Goal: Transaction & Acquisition: Purchase product/service

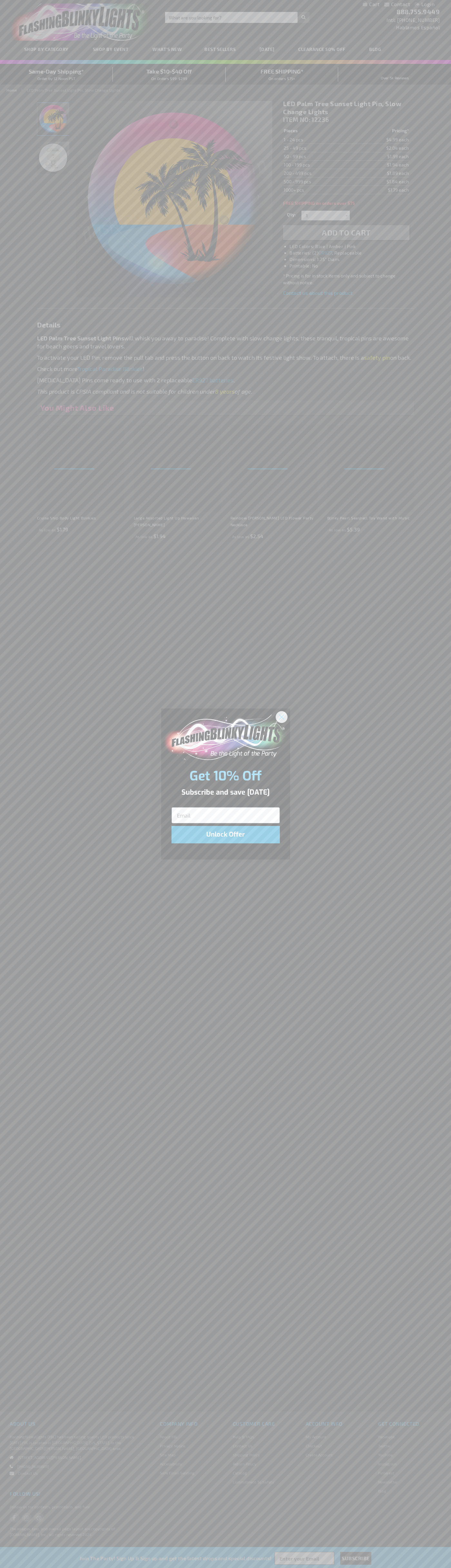
click at [282, 717] on icon "Close dialog" at bounding box center [281, 717] width 5 height 5
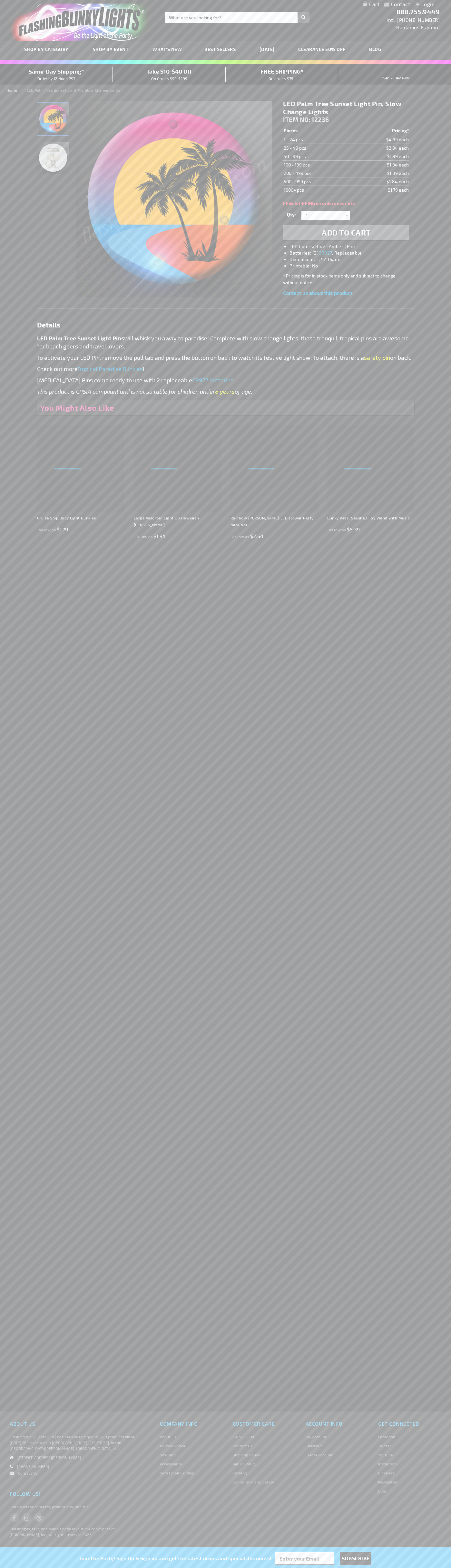
click at [353, 247] on li "LED Colors: Blue | Amber | Pink" at bounding box center [353, 246] width 126 height 6
click at [346, 233] on span "Add to Cart" at bounding box center [346, 232] width 49 height 9
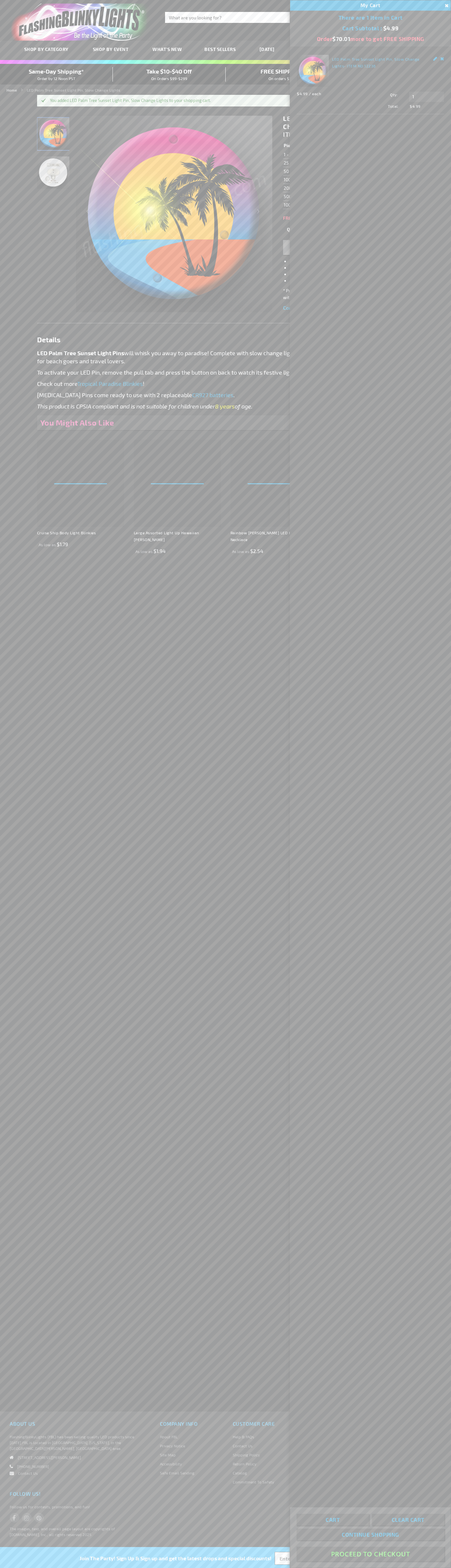
click at [371, 1554] on button "Proceed To Checkout" at bounding box center [371, 1554] width 148 height 15
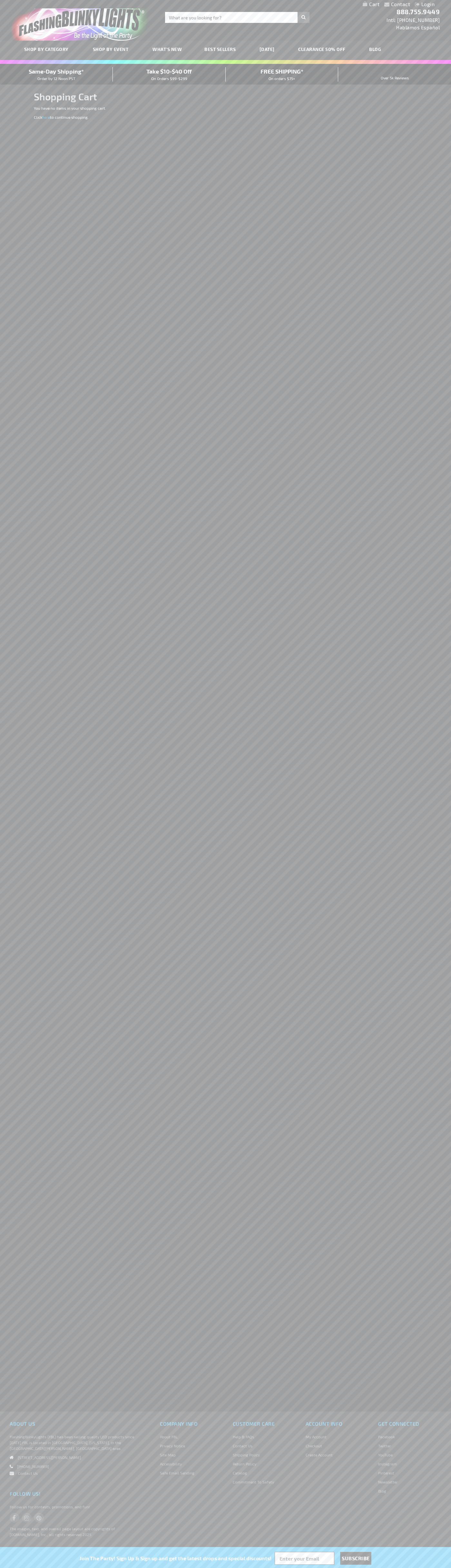
click at [56, 74] on span "Same-Day Shipping*" at bounding box center [56, 71] width 56 height 7
click at [281, 11] on div "Toggle Nav Search Search × Search 888.755.9449 Intl: 818-753-8303 Hablamos Espa…" at bounding box center [225, 20] width 451 height 41
click at [449, 459] on div "Contact Compare Products Login Skip to Content My Cart My Cart Close You have n…" at bounding box center [225, 784] width 451 height 1568
click at [100, 1568] on html "The store will not work correctly when cookies are disabled. Contact Compare Pr…" at bounding box center [225, 784] width 451 height 1568
click at [22, 167] on div "Contact Compare Products Login Skip to Content My Cart My Cart Close You have n…" at bounding box center [225, 784] width 451 height 1568
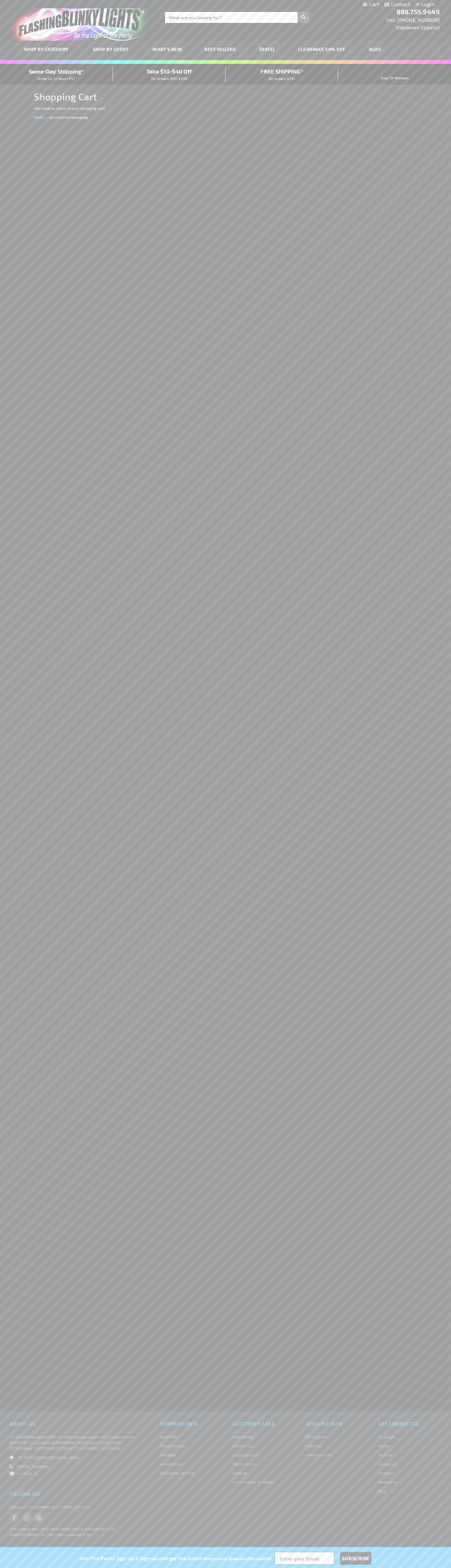
click at [56, 74] on span "Same-Day Shipping*" at bounding box center [56, 71] width 56 height 7
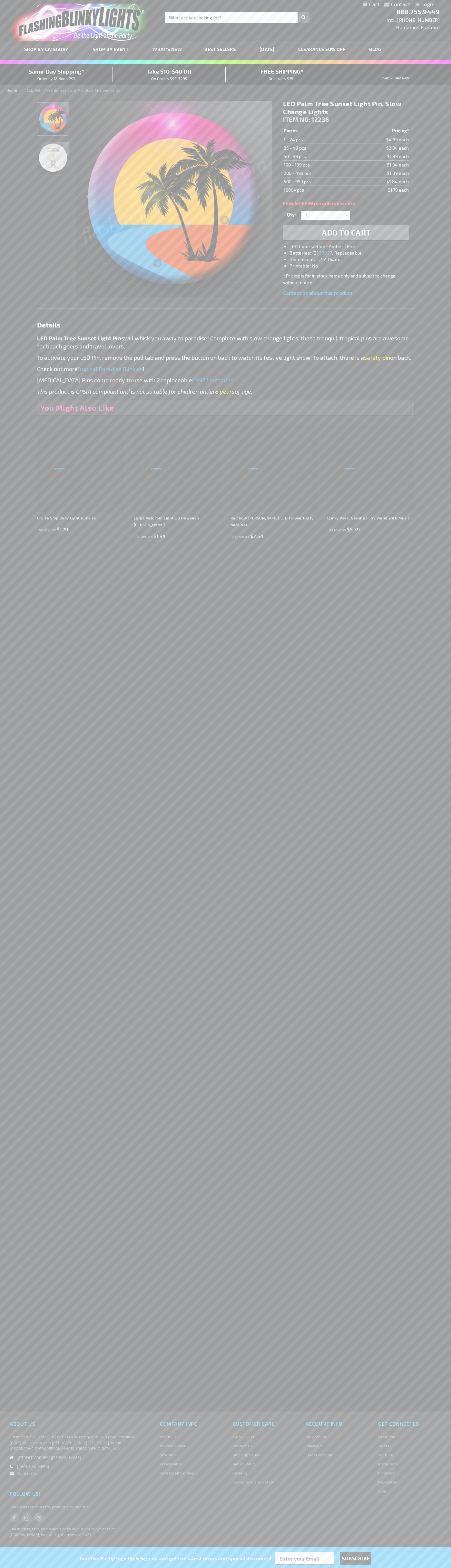
click at [353, 247] on li "LED Colors: Blue | Amber | Pink" at bounding box center [353, 246] width 126 height 6
click at [53, 121] on img "LED Palm Tree Sunset Light Pin, Slow Change Lights" at bounding box center [54, 119] width 32 height 32
click at [298, 120] on span "ITEM NO:" at bounding box center [297, 120] width 28 height 8
click at [318, 140] on td "1 - 24 pcs" at bounding box center [318, 140] width 69 height 8
click at [318, 148] on td "25 - 49 pcs" at bounding box center [318, 148] width 69 height 8
